Goal: Information Seeking & Learning: Check status

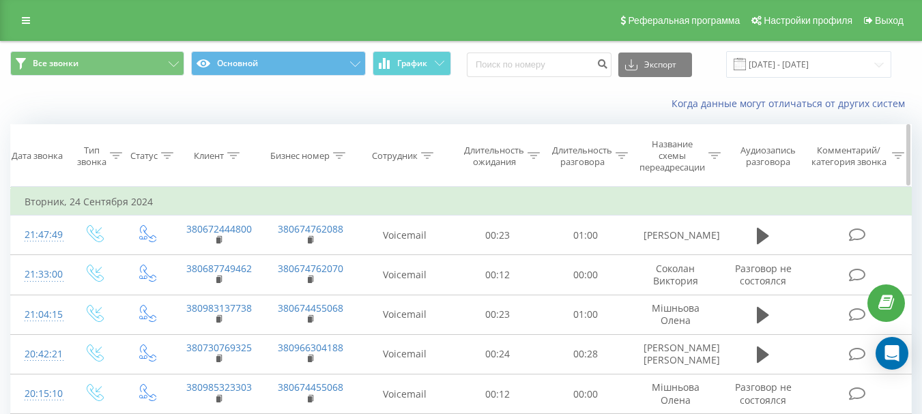
click at [407, 156] on div "Сотрудник" at bounding box center [395, 156] width 46 height 12
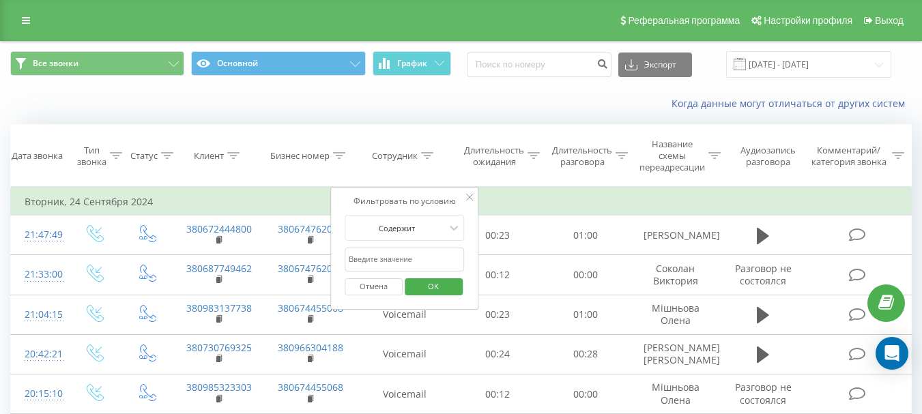
click at [388, 258] on input "text" at bounding box center [405, 260] width 120 height 24
type input "[PERSON_NAME]"
click at [432, 285] on span "OK" at bounding box center [433, 286] width 38 height 21
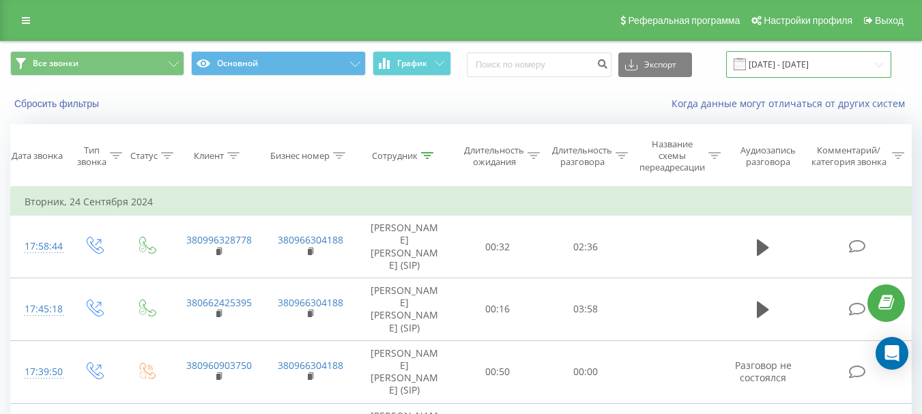
click at [803, 62] on input "[DATE] - [DATE]" at bounding box center [808, 64] width 165 height 27
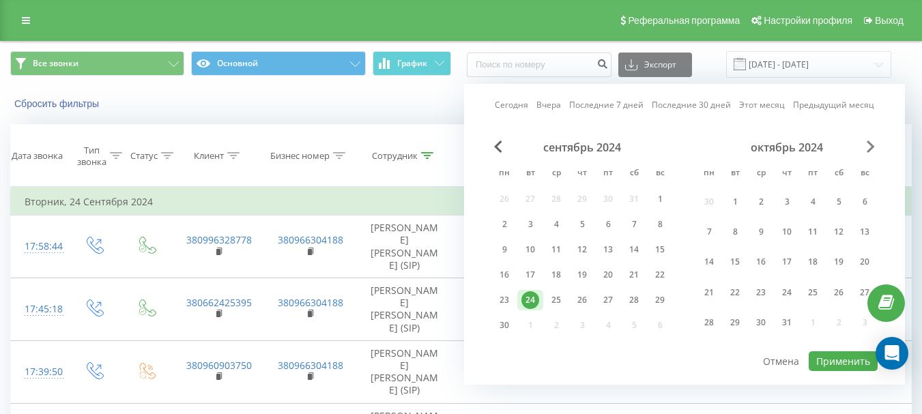
click at [870, 149] on span "Next Month" at bounding box center [871, 147] width 8 height 12
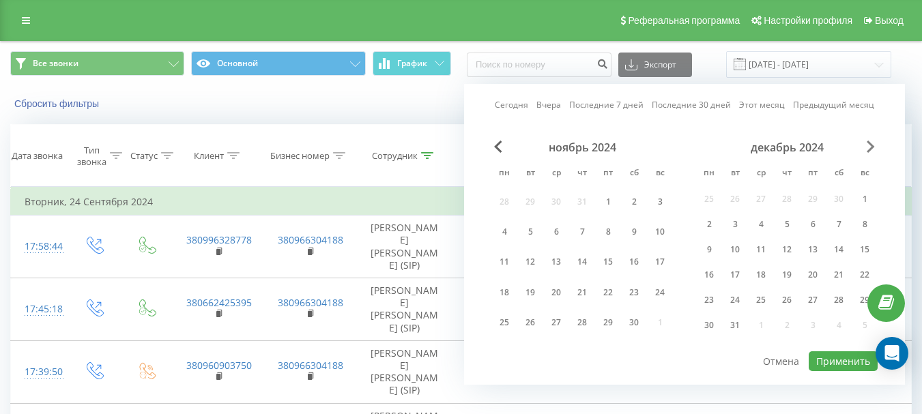
click at [870, 149] on span "Next Month" at bounding box center [871, 147] width 8 height 12
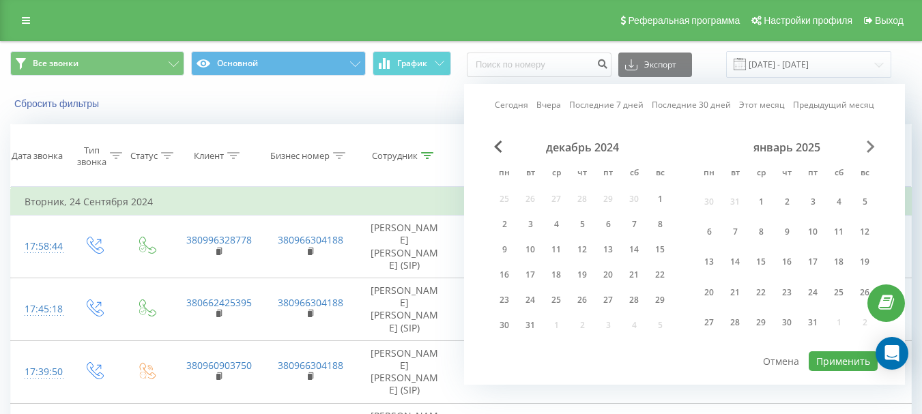
click at [870, 149] on span "Next Month" at bounding box center [871, 147] width 8 height 12
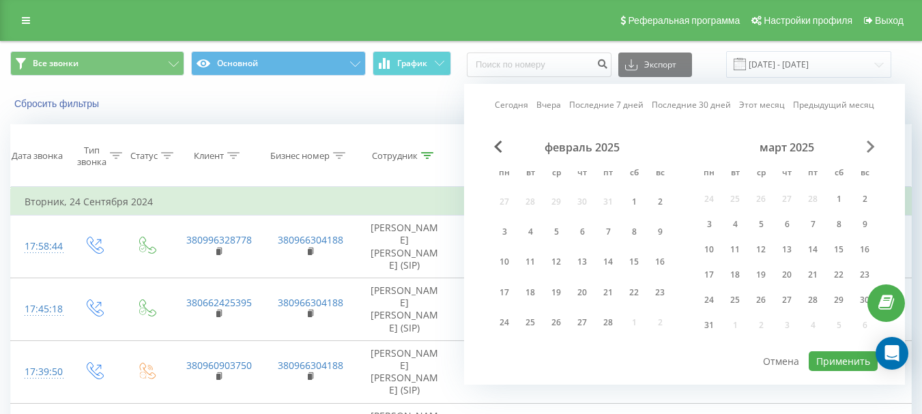
click at [870, 149] on span "Next Month" at bounding box center [871, 147] width 8 height 12
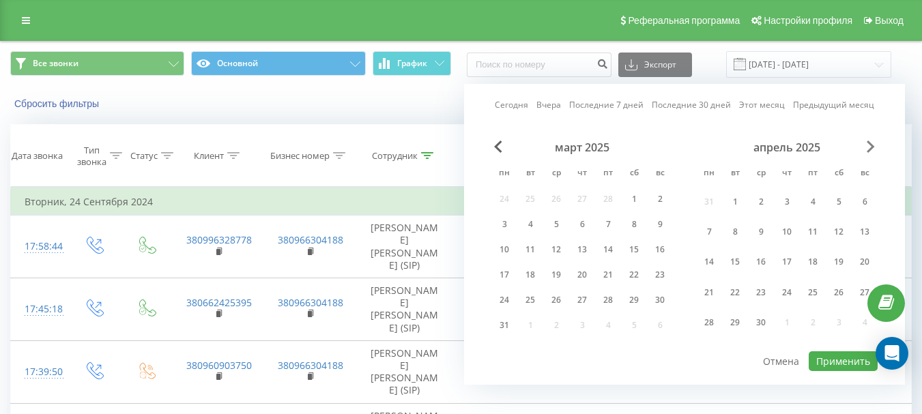
click at [870, 149] on span "Next Month" at bounding box center [871, 147] width 8 height 12
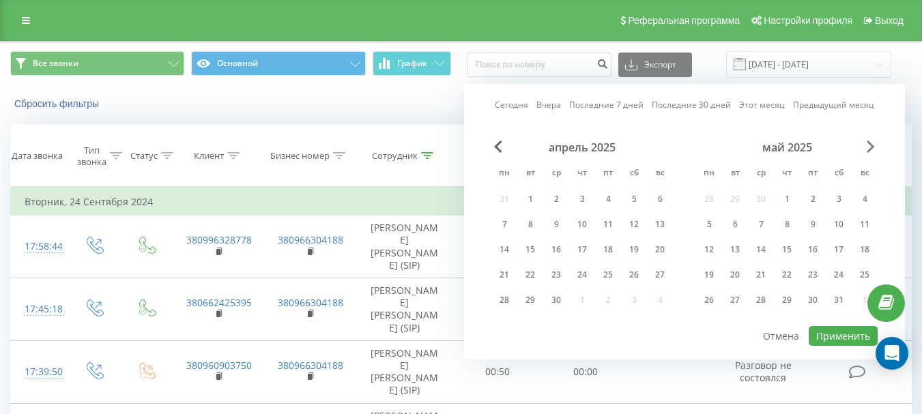
click at [870, 149] on span "Next Month" at bounding box center [871, 147] width 8 height 12
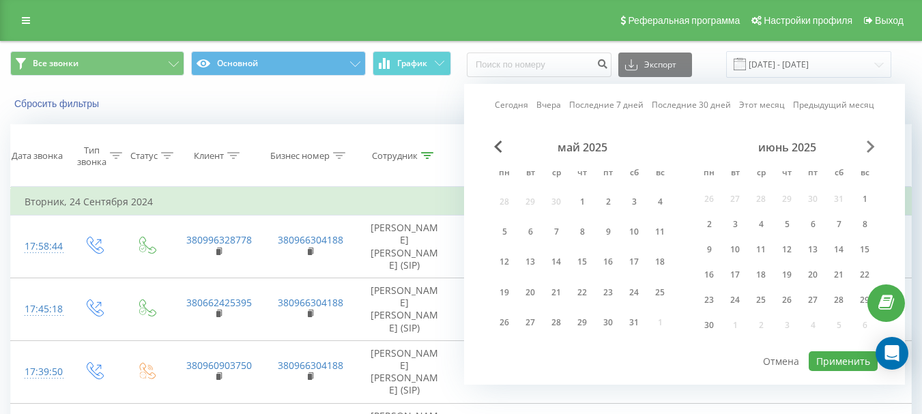
click at [870, 149] on span "Next Month" at bounding box center [871, 147] width 8 height 12
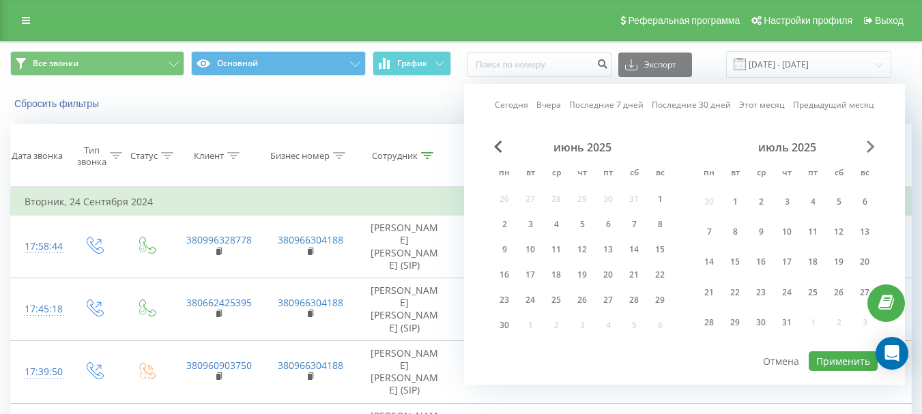
click at [870, 149] on span "Next Month" at bounding box center [871, 147] width 8 height 12
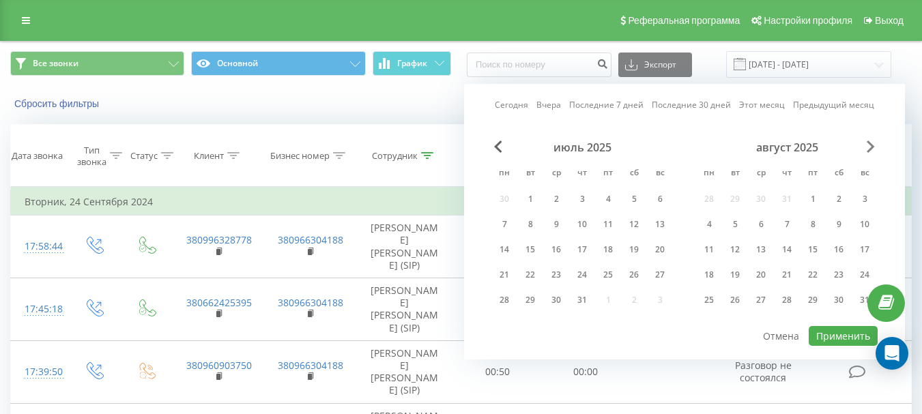
click at [870, 149] on span "Next Month" at bounding box center [871, 147] width 8 height 12
click at [607, 250] on div "19" at bounding box center [608, 250] width 18 height 18
click at [827, 340] on button "Применить" at bounding box center [843, 336] width 69 height 20
type input "[DATE] - [DATE]"
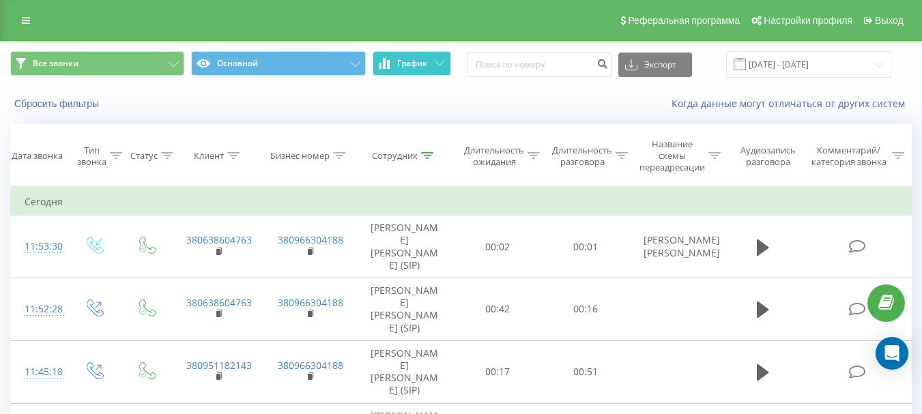
click at [422, 67] on span "График" at bounding box center [412, 64] width 30 height 10
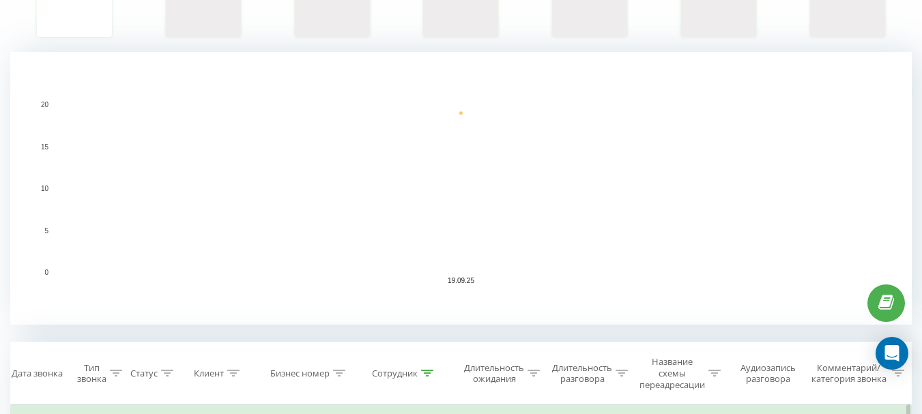
scroll to position [220, 0]
